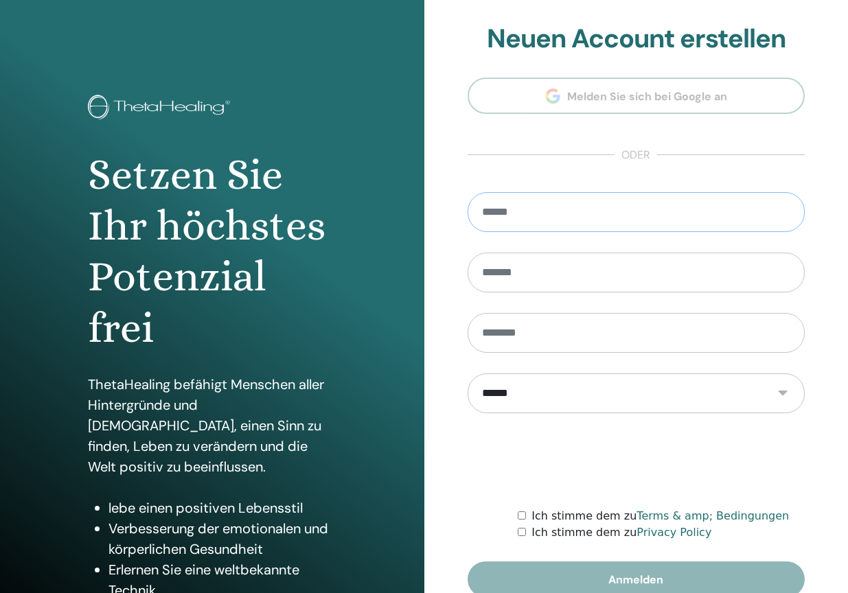
type input "**********"
type input "******"
type input "********"
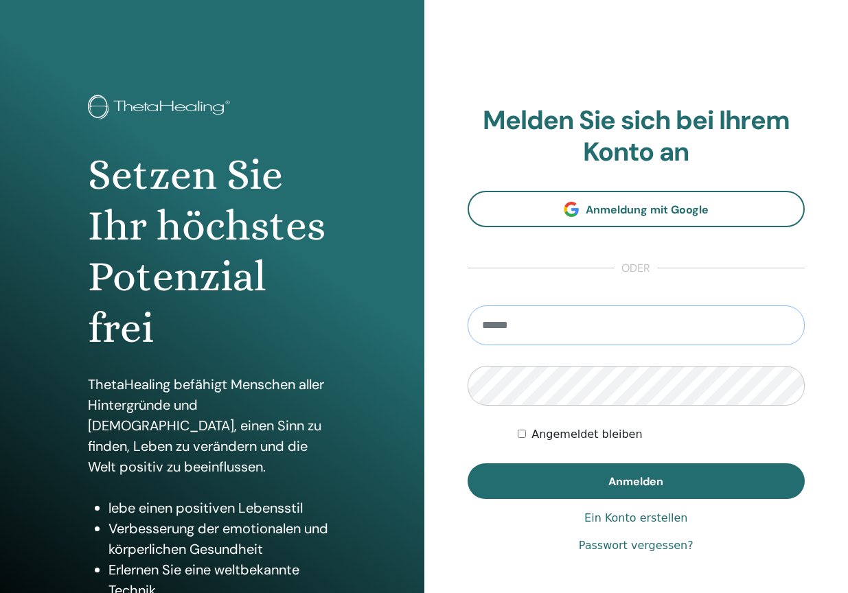
type input "**********"
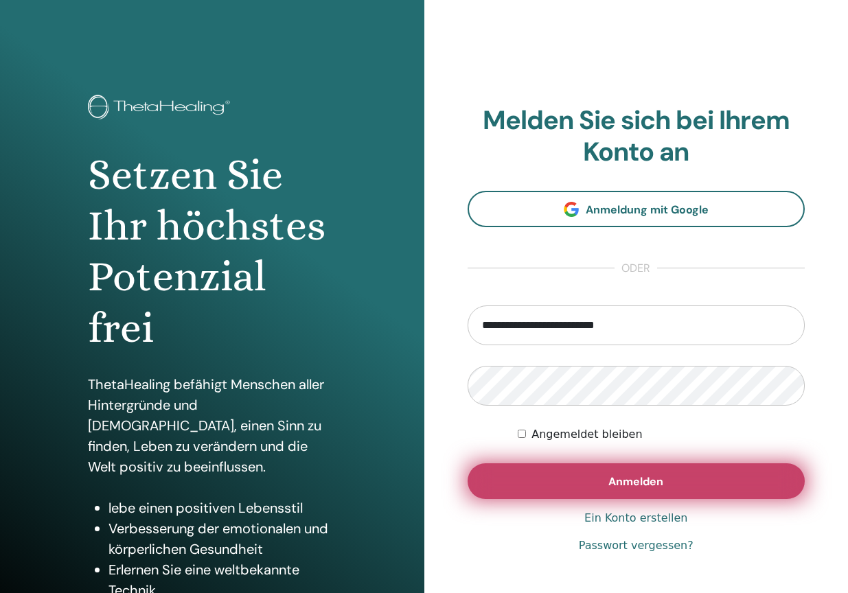
click at [593, 482] on button "Anmelden" at bounding box center [637, 481] width 338 height 36
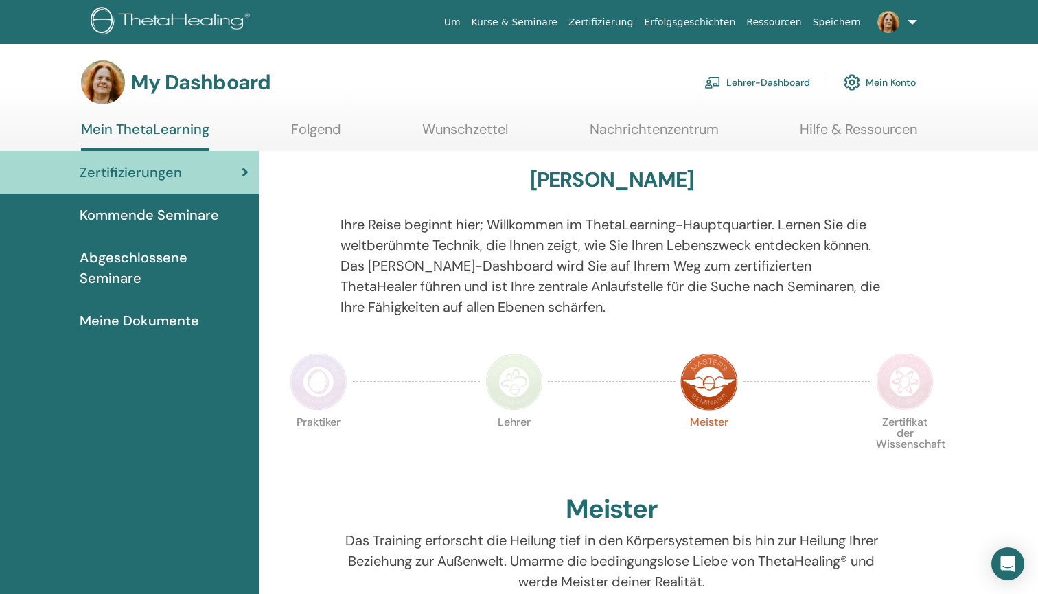
click at [744, 78] on link "Lehrer-Dashboard" at bounding box center [757, 82] width 106 height 30
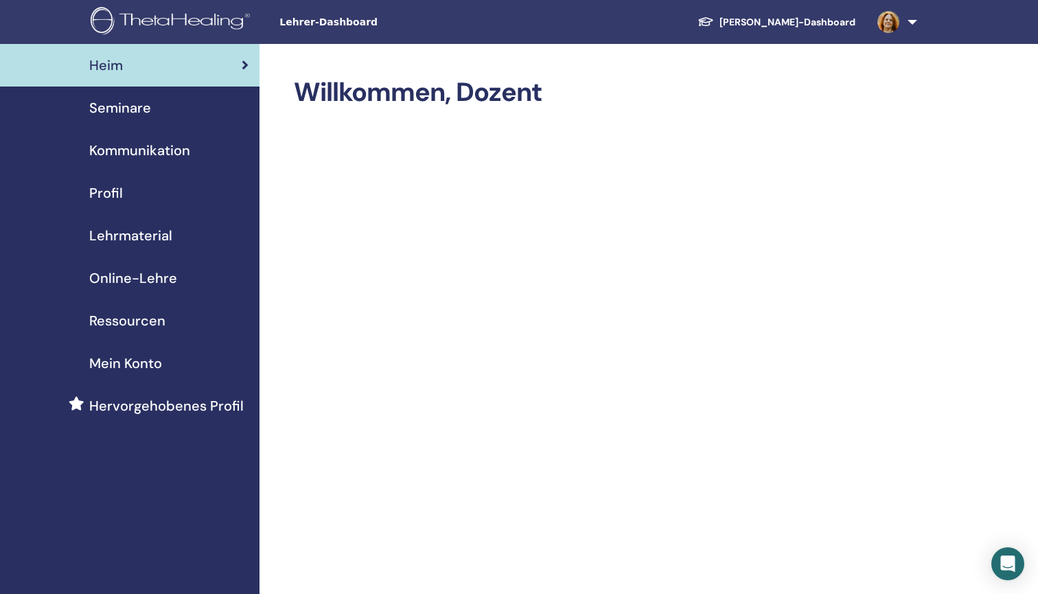
click at [100, 104] on span "Seminare" at bounding box center [120, 108] width 62 height 21
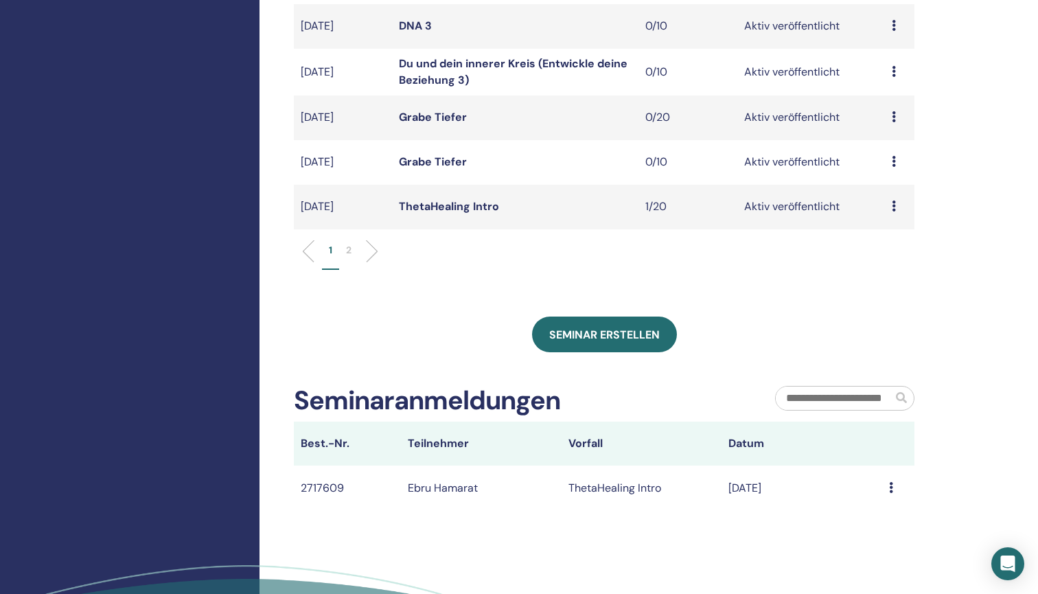
scroll to position [475, 0]
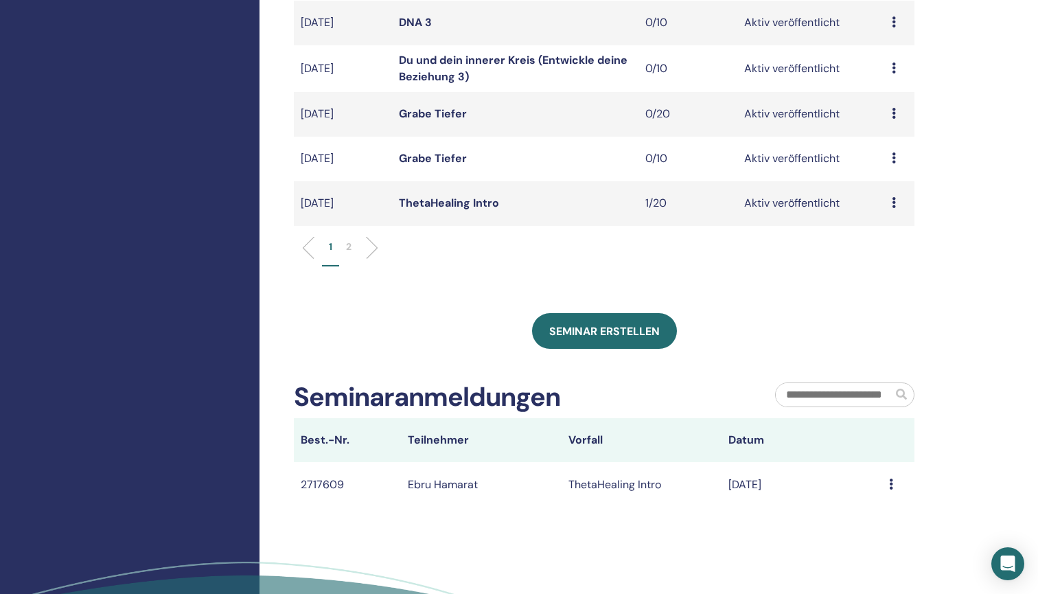
click at [350, 246] on p "2" at bounding box center [348, 247] width 5 height 14
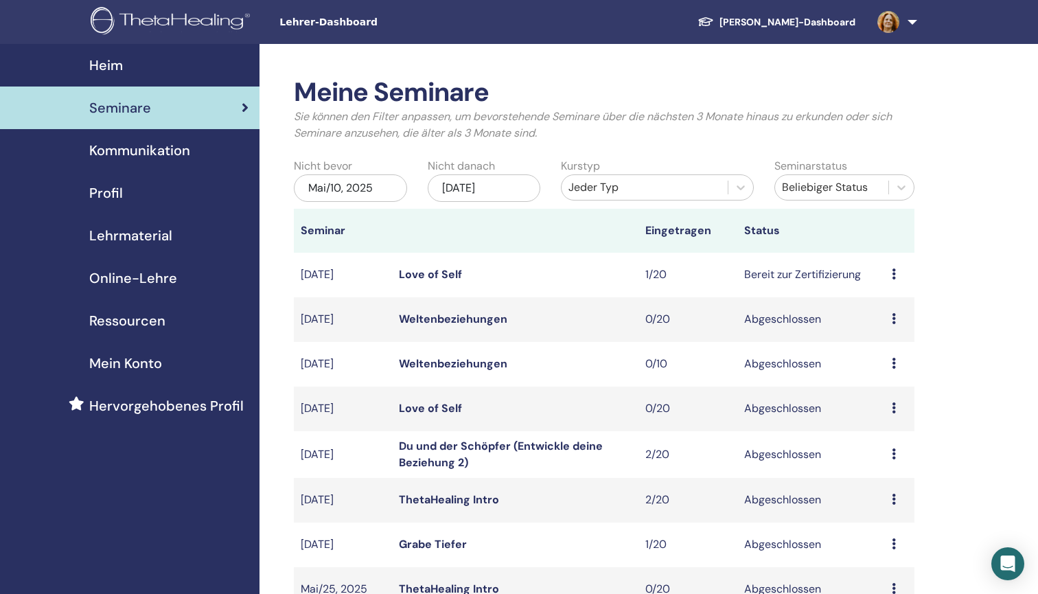
scroll to position [0, 0]
click at [514, 184] on div "[DATE]" at bounding box center [484, 187] width 113 height 27
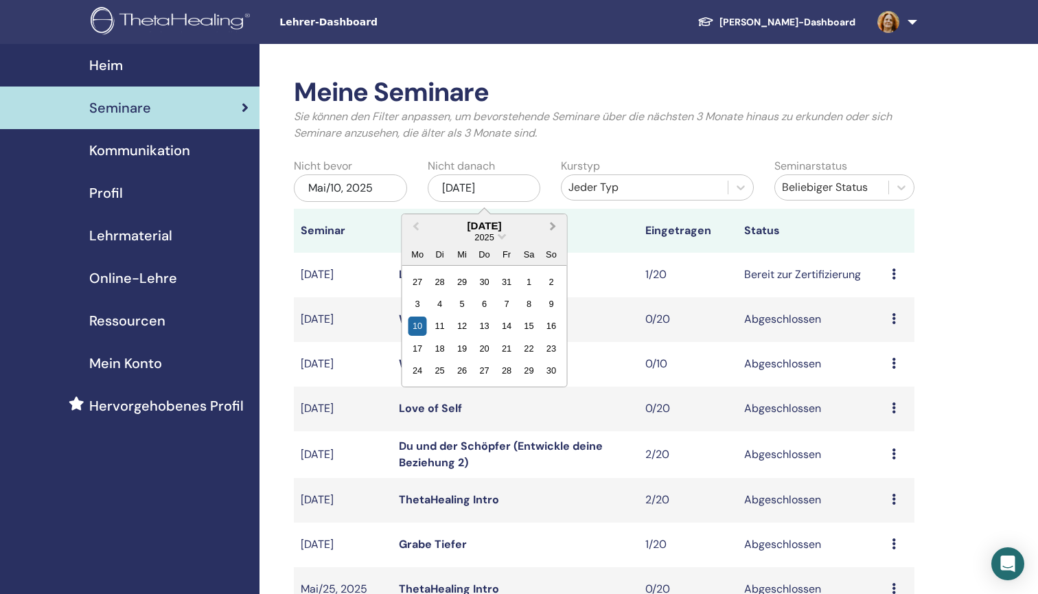
click at [553, 218] on button "Next Month" at bounding box center [554, 227] width 22 height 22
click at [549, 367] on div "4" at bounding box center [551, 370] width 19 height 19
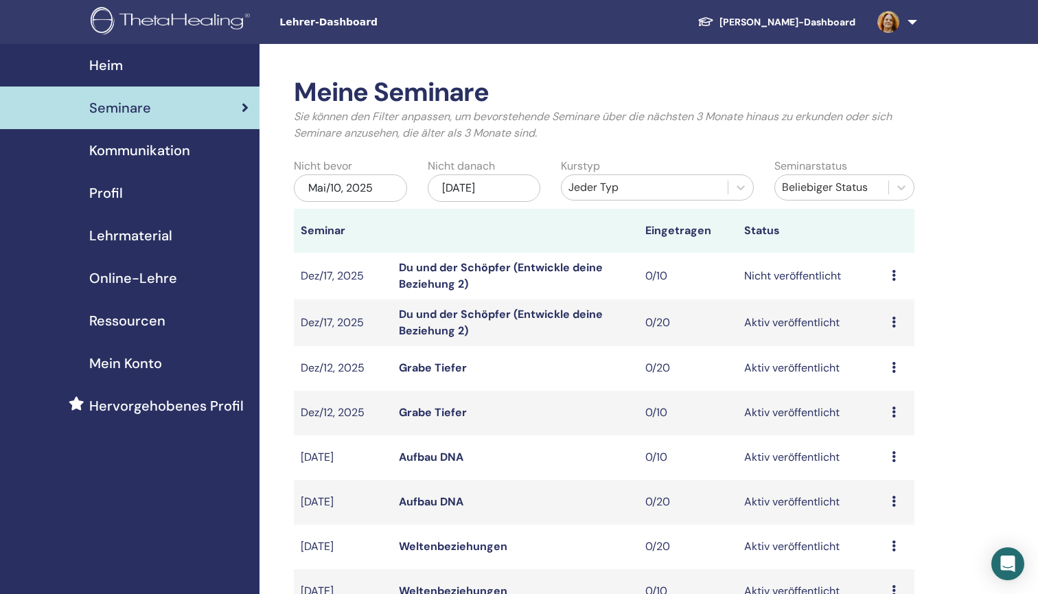
click at [523, 266] on link "Du und der Schöpfer (Entwickle deine Beziehung 2)" at bounding box center [501, 275] width 204 height 31
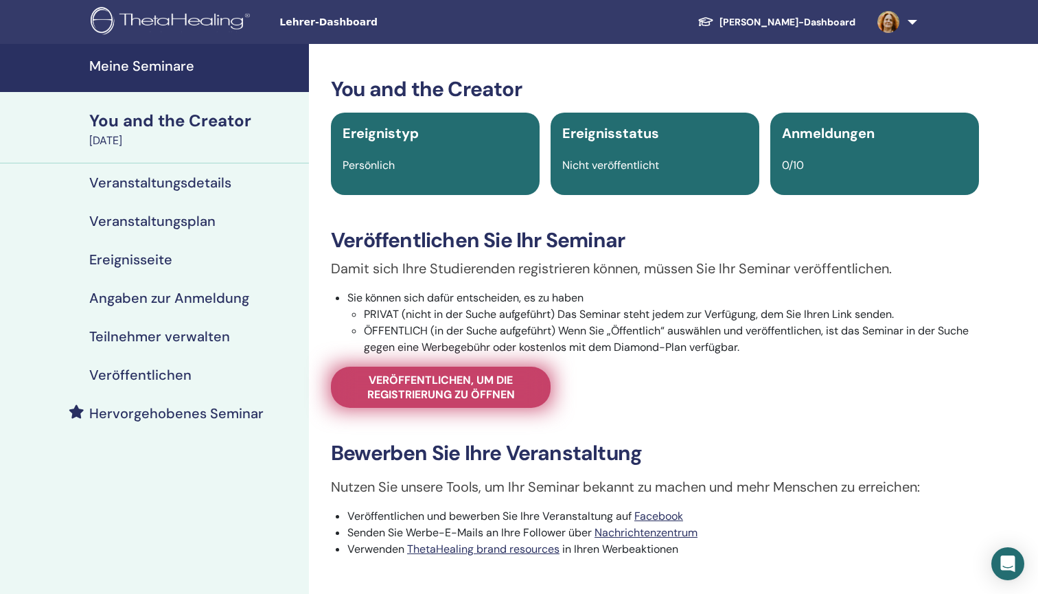
click at [444, 383] on span "Veröffentlichen, um die Registrierung zu öffnen" at bounding box center [440, 387] width 185 height 29
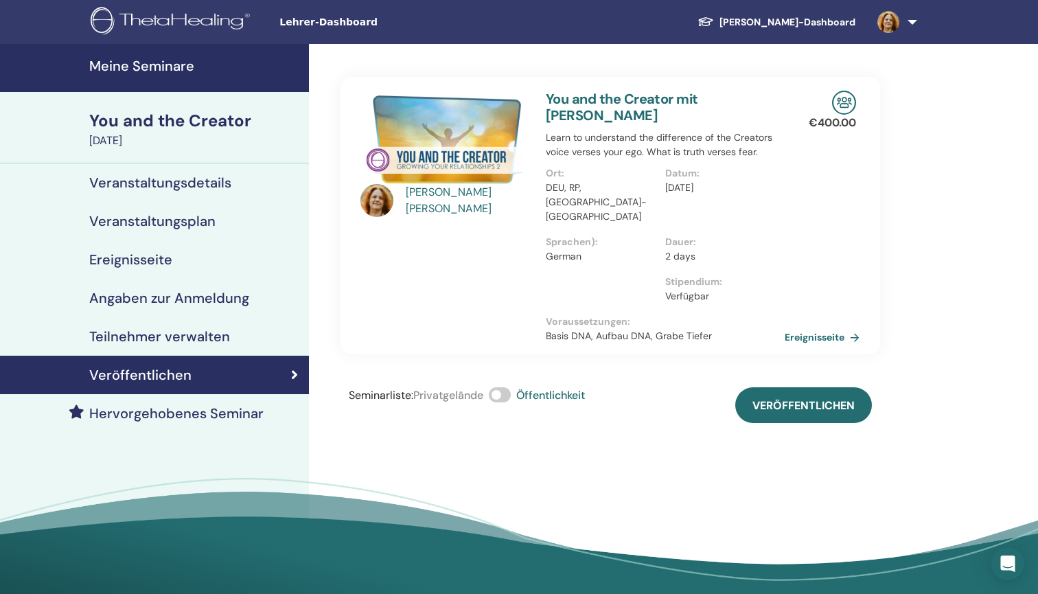
click at [501, 387] on span at bounding box center [500, 394] width 22 height 15
click at [511, 387] on label at bounding box center [500, 394] width 22 height 15
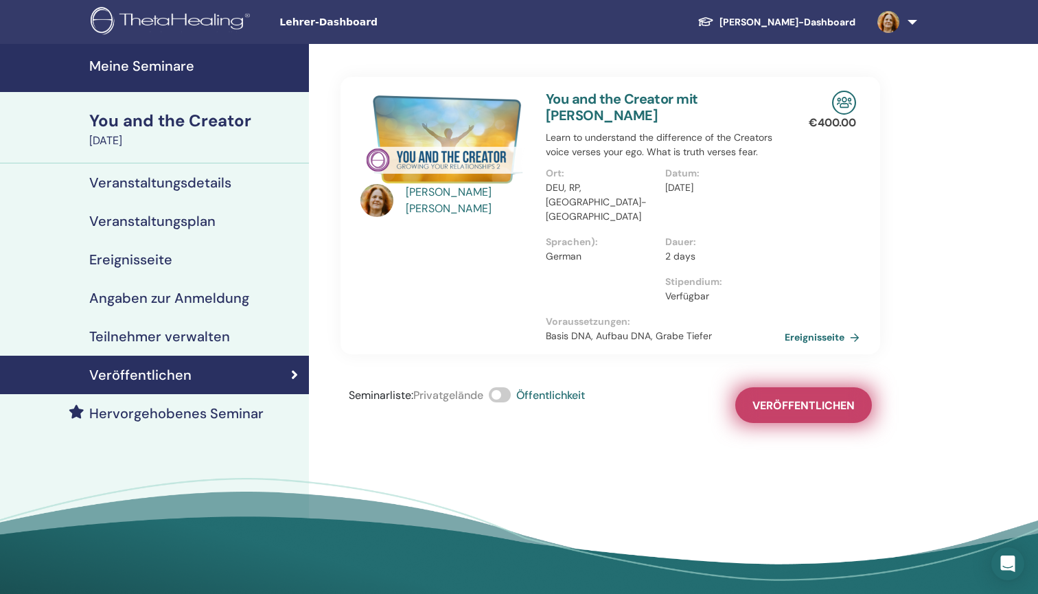
click at [804, 398] on span "Veröffentlichen" at bounding box center [804, 405] width 102 height 14
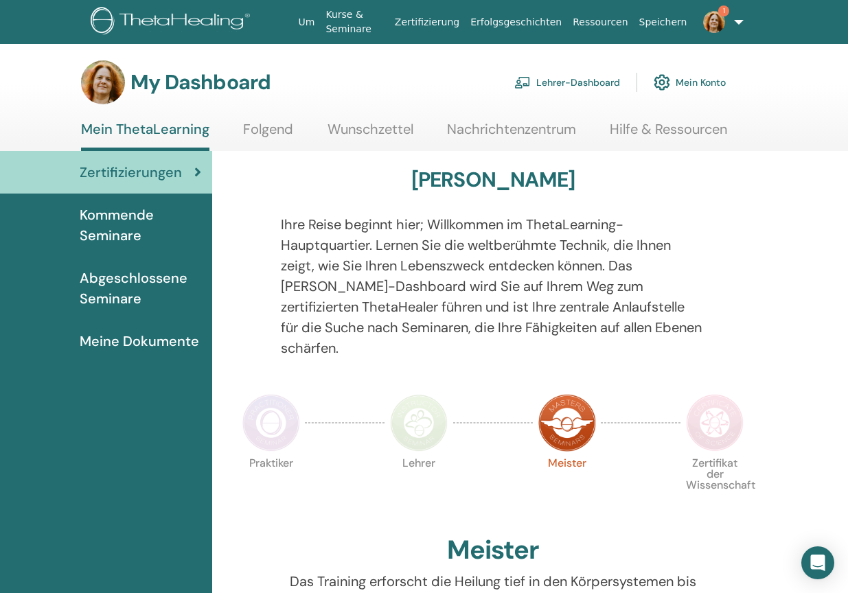
click at [580, 85] on link "Lehrer-Dashboard" at bounding box center [567, 82] width 106 height 30
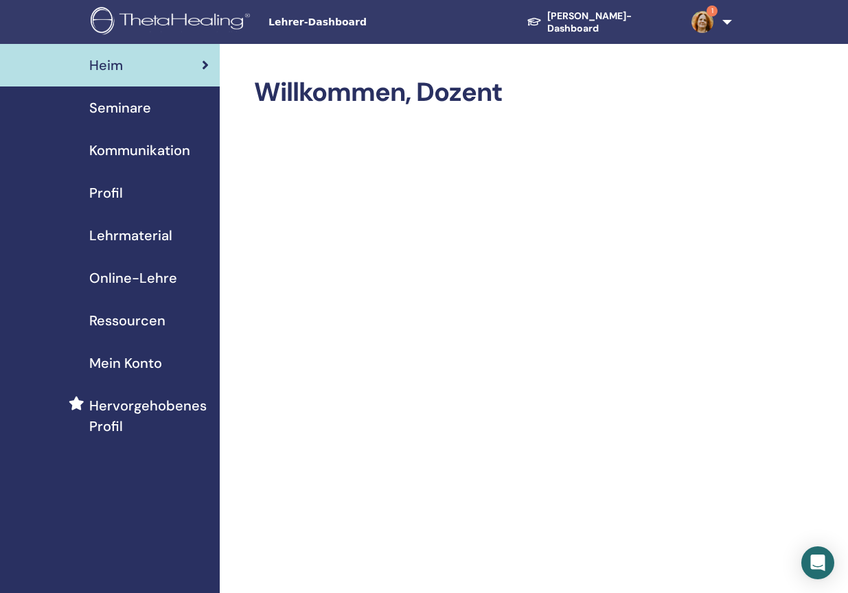
click at [135, 104] on span "Seminare" at bounding box center [120, 108] width 62 height 21
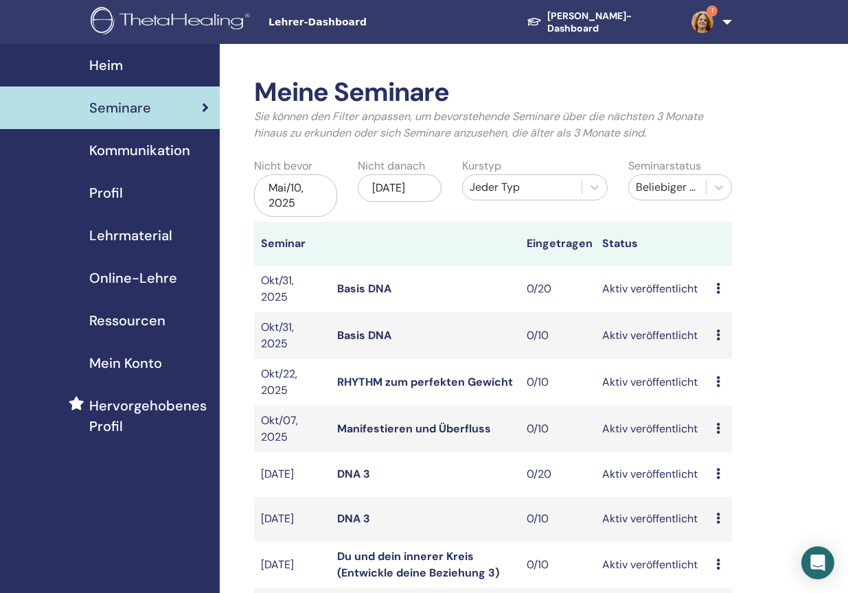
click at [426, 200] on div "[DATE]" at bounding box center [399, 187] width 83 height 27
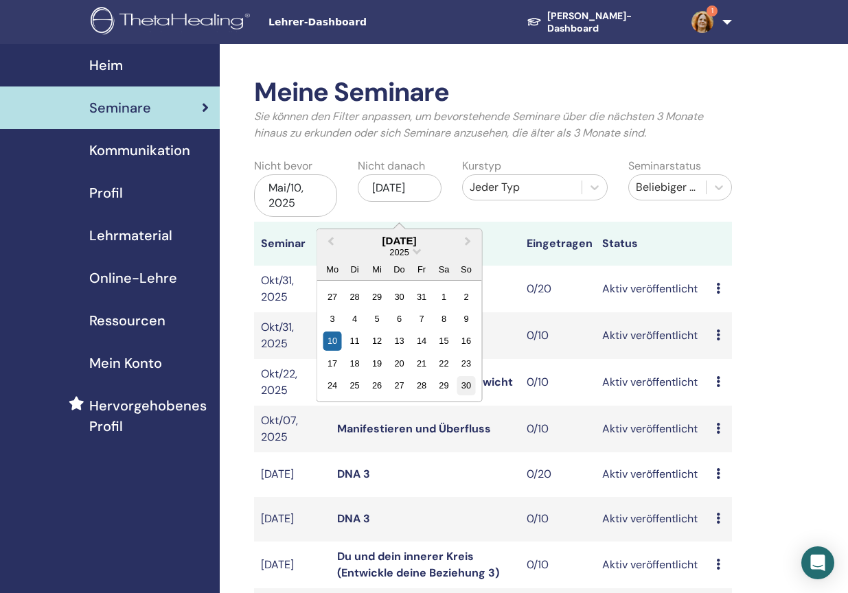
click at [461, 385] on div "30" at bounding box center [466, 385] width 19 height 19
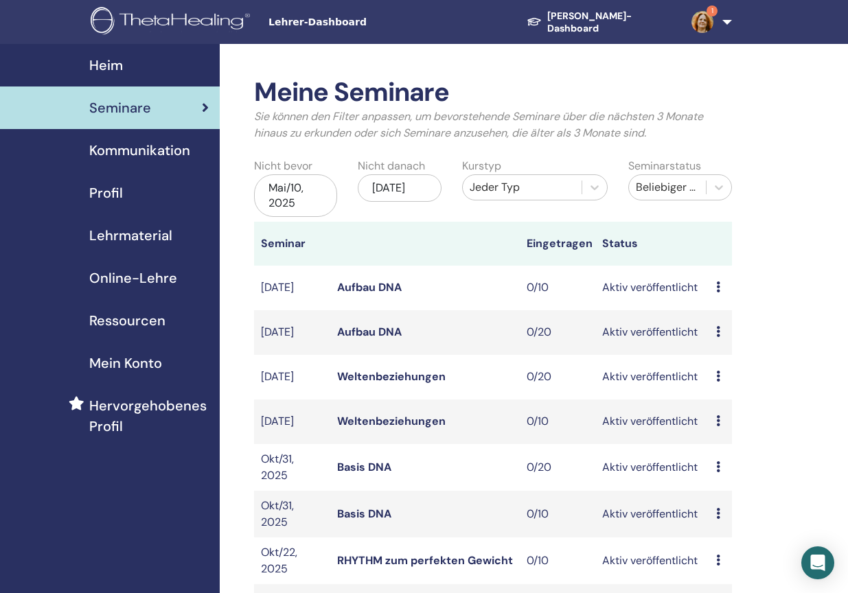
click at [413, 189] on div "[DATE]" at bounding box center [399, 187] width 83 height 27
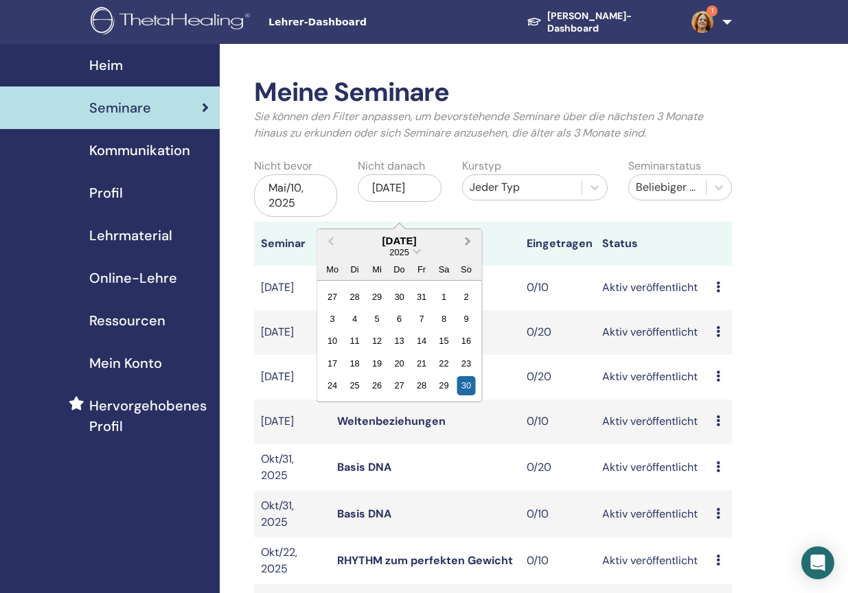
click at [469, 237] on button "Next Month" at bounding box center [470, 242] width 22 height 22
click at [463, 387] on div "4" at bounding box center [466, 385] width 19 height 19
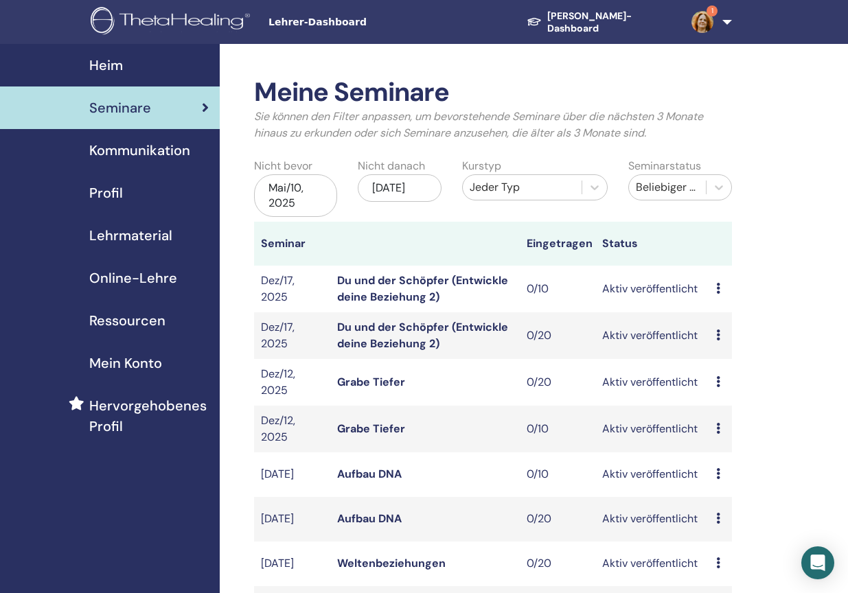
click at [149, 12] on img at bounding box center [173, 22] width 164 height 31
